Goal: Task Accomplishment & Management: Manage account settings

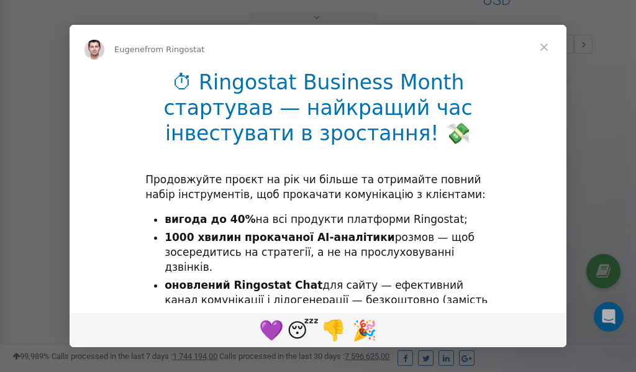
click at [548, 47] on span "Close" at bounding box center [544, 47] width 45 height 45
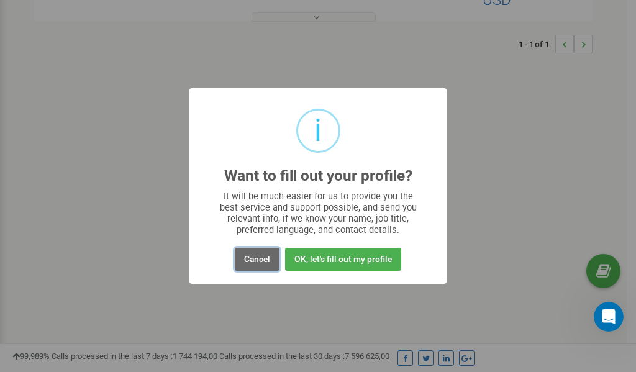
click at [262, 257] on button "Cancel" at bounding box center [257, 259] width 45 height 23
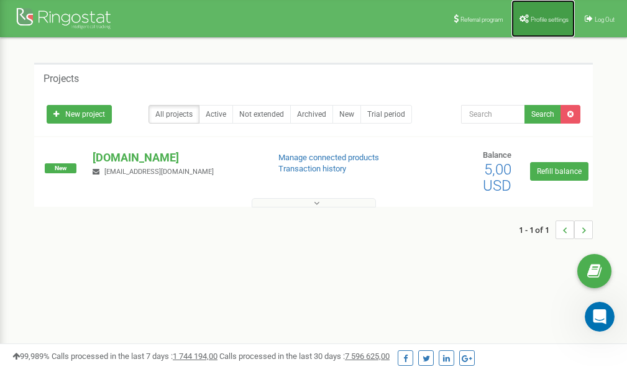
click at [542, 15] on link "Profile settings" at bounding box center [542, 18] width 63 height 37
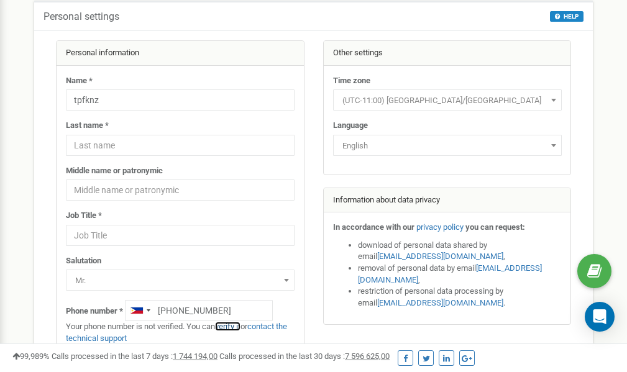
click at [237, 326] on link "verify it" at bounding box center [227, 326] width 25 height 9
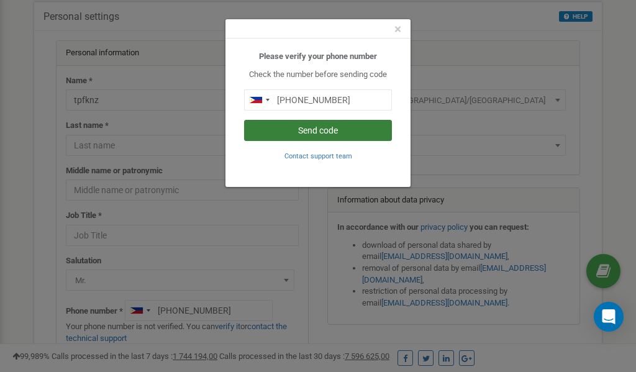
click at [324, 132] on button "Send code" at bounding box center [318, 130] width 148 height 21
